Goal: Transaction & Acquisition: Purchase product/service

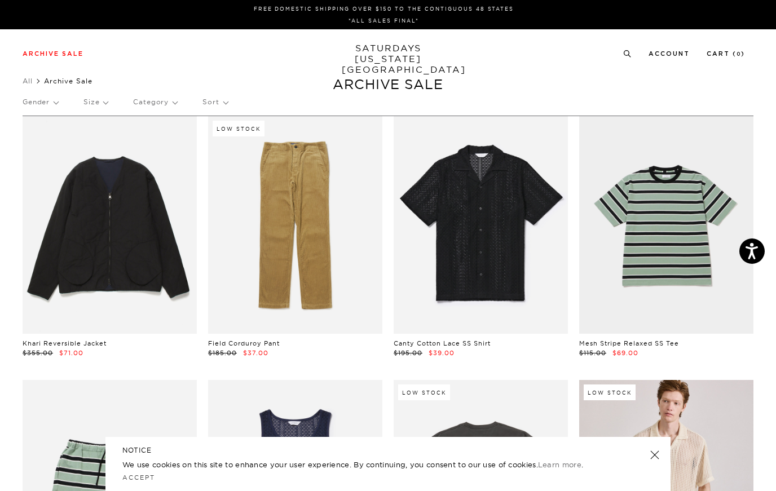
click at [92, 94] on p "Size" at bounding box center [95, 102] width 24 height 26
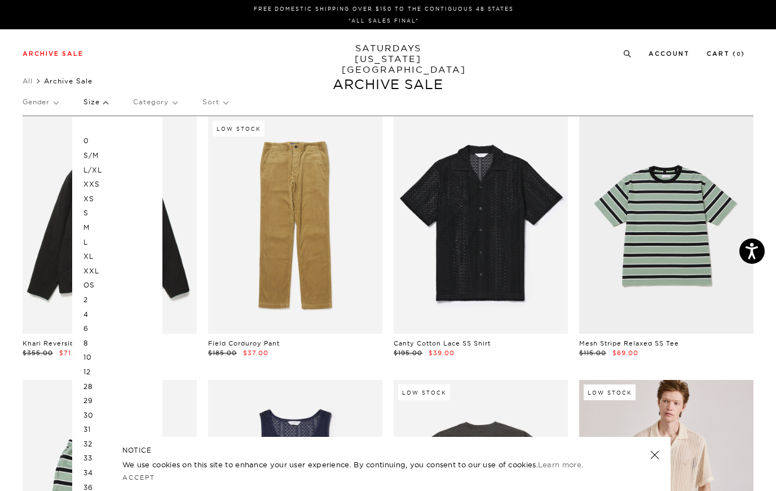
click at [90, 102] on p "Size" at bounding box center [95, 102] width 24 height 26
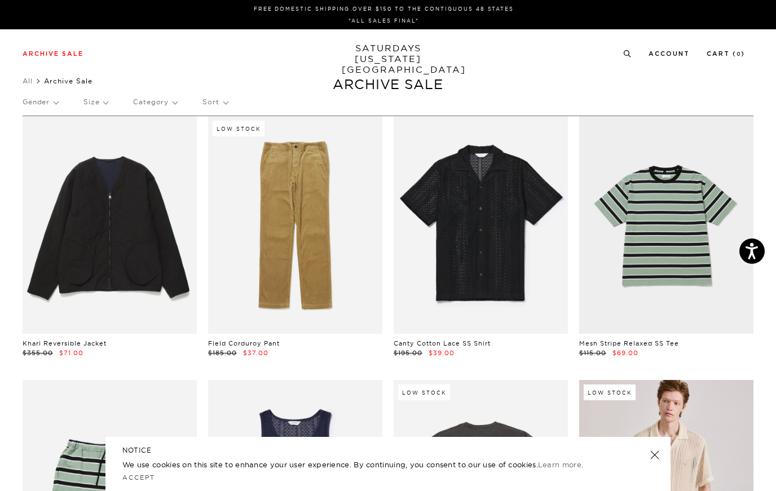
click at [90, 102] on p "Size" at bounding box center [95, 102] width 24 height 26
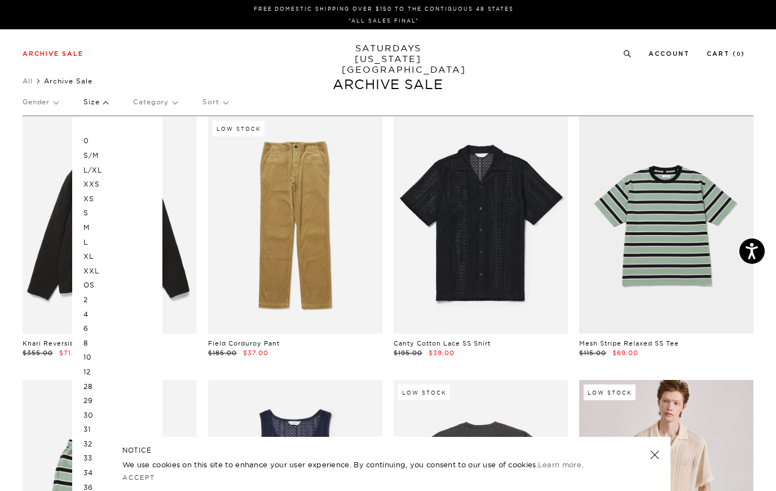
click at [85, 226] on p "M" at bounding box center [117, 228] width 68 height 15
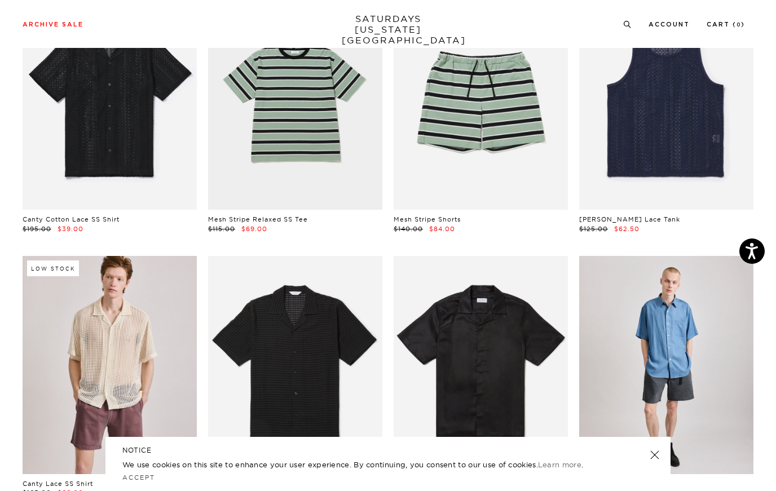
scroll to position [176, 0]
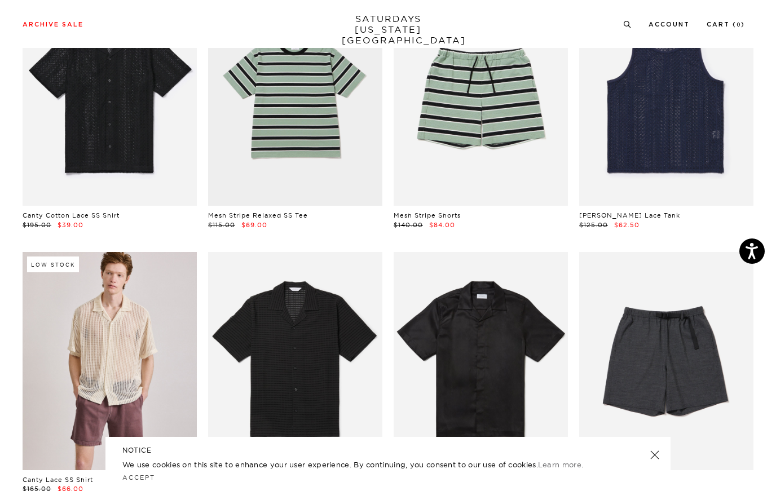
click at [654, 463] on link at bounding box center [655, 455] width 16 height 16
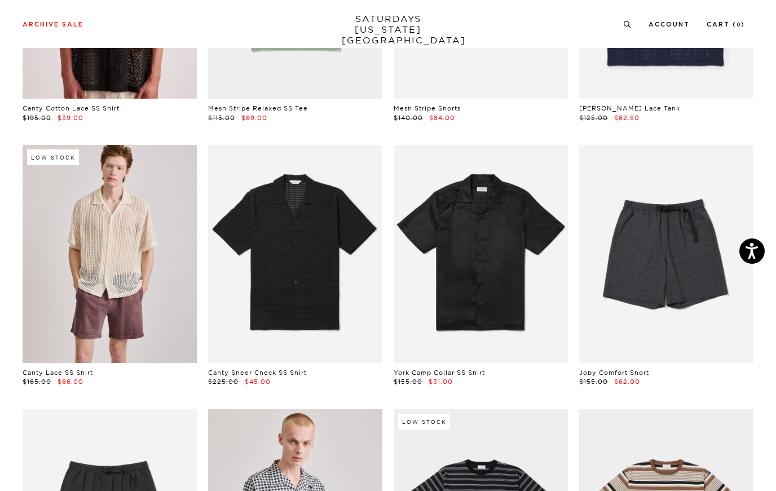
scroll to position [0, 0]
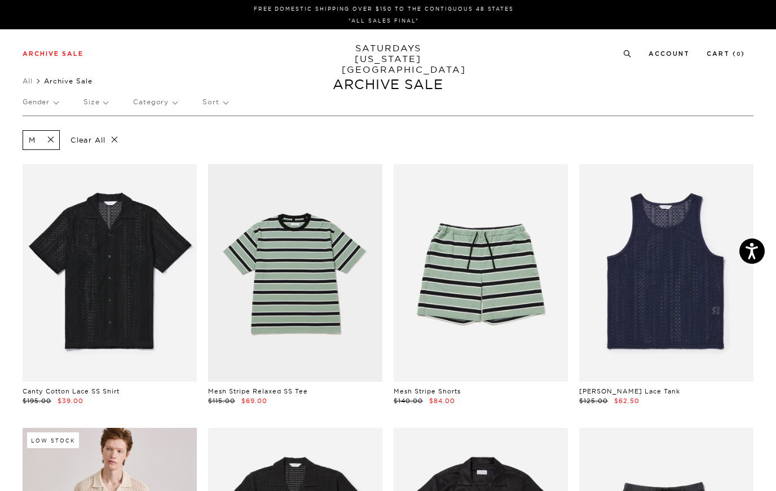
click at [49, 103] on p "Gender" at bounding box center [41, 102] width 36 height 26
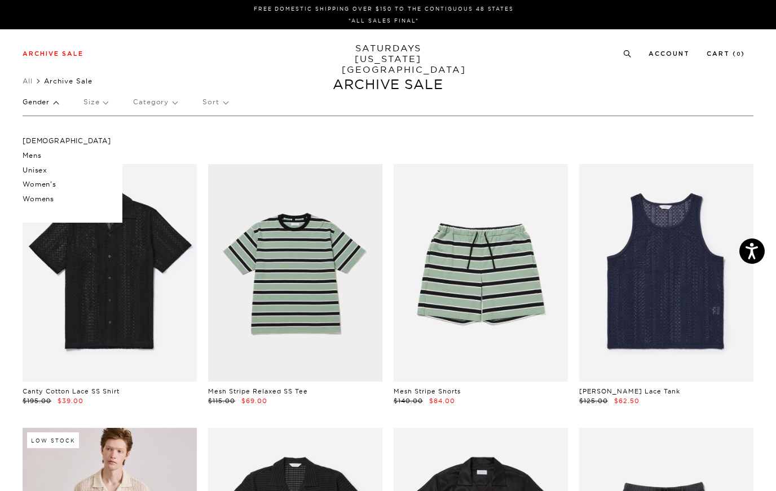
click at [33, 158] on p "Mens" at bounding box center [67, 155] width 89 height 15
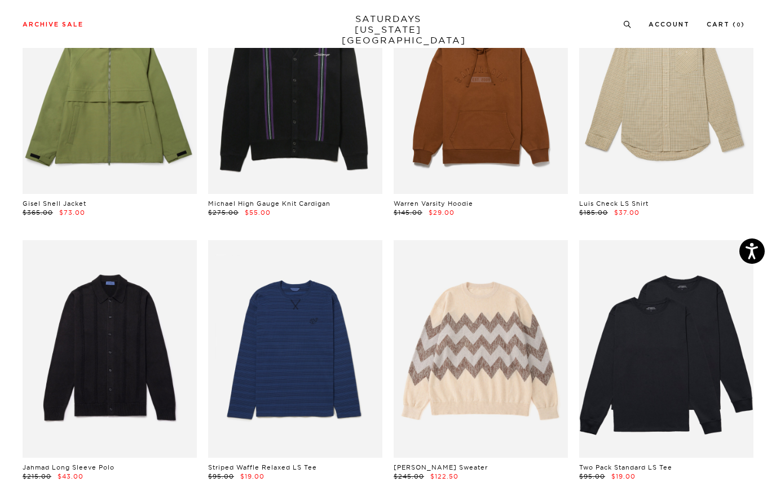
scroll to position [2493, 0]
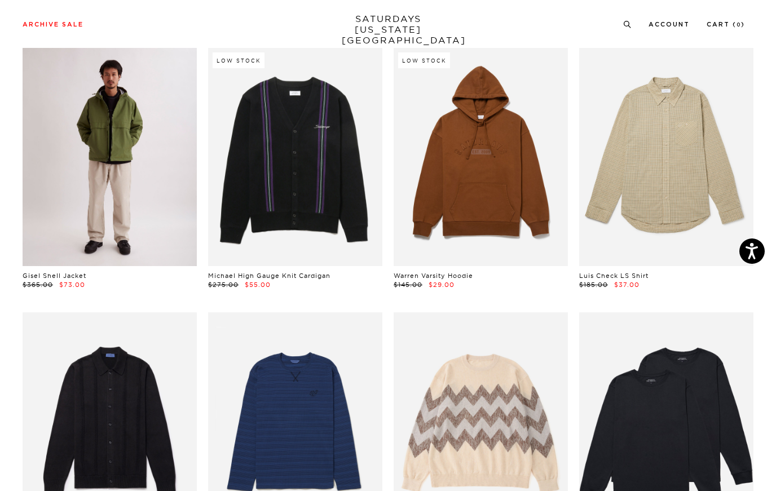
click at [58, 204] on link at bounding box center [110, 157] width 174 height 218
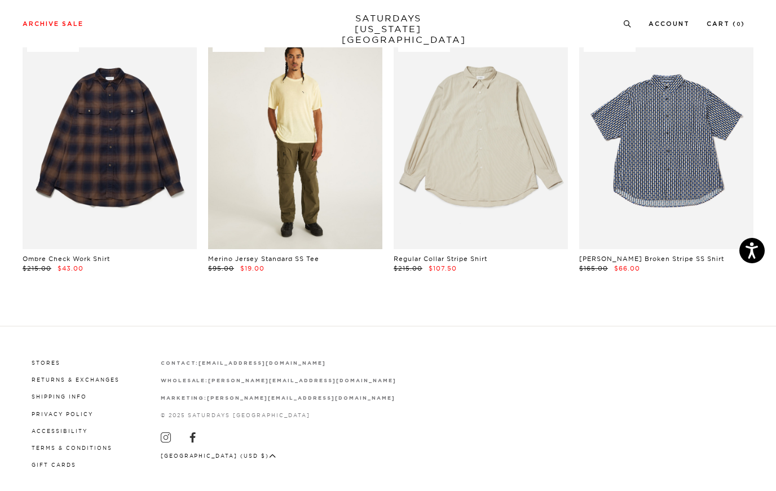
scroll to position [3042, 0]
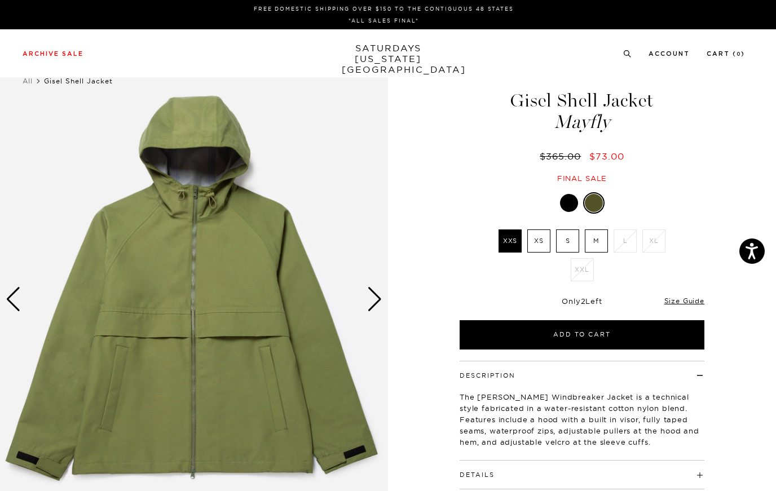
click at [372, 296] on div "Next slide" at bounding box center [374, 299] width 15 height 25
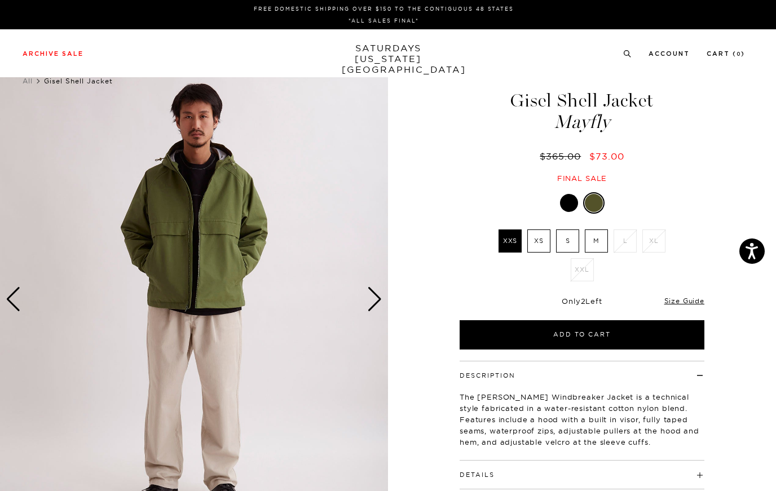
click at [372, 296] on div "Next slide" at bounding box center [374, 299] width 15 height 25
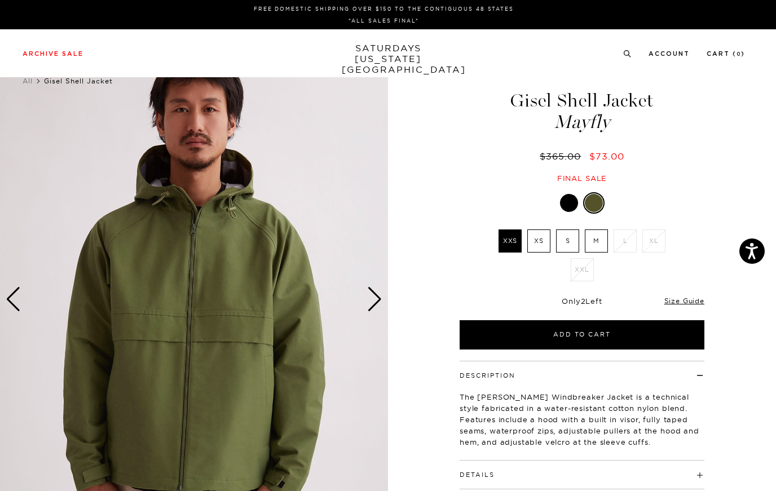
click at [372, 296] on div "Next slide" at bounding box center [374, 299] width 15 height 25
